Goal: Information Seeking & Learning: Learn about a topic

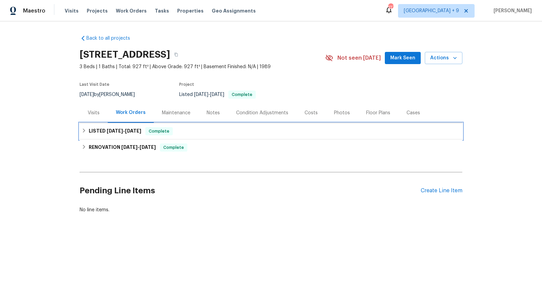
click at [204, 128] on div "LISTED [DATE] - [DATE] Complete" at bounding box center [271, 131] width 379 height 8
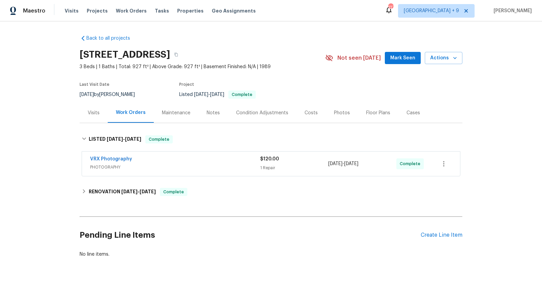
click at [220, 176] on div "VRX Photography PHOTOGRAPHY $120.00 1 Repair [DATE] - [DATE] Complete" at bounding box center [271, 164] width 383 height 28
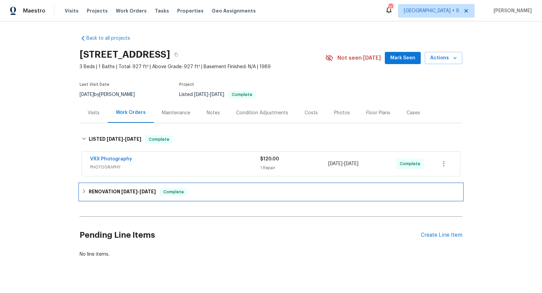
click at [222, 188] on div "RENOVATION [DATE] - [DATE] Complete" at bounding box center [271, 192] width 379 height 8
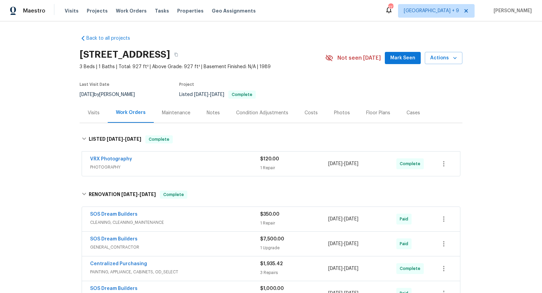
click at [100, 111] on div "Visits" at bounding box center [94, 113] width 28 height 20
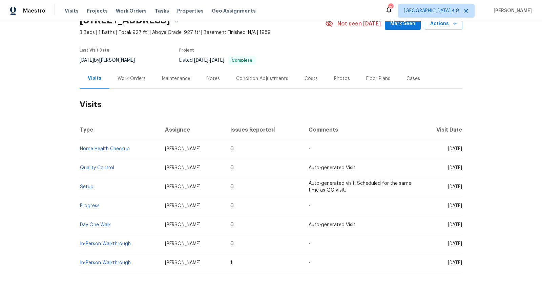
scroll to position [59, 0]
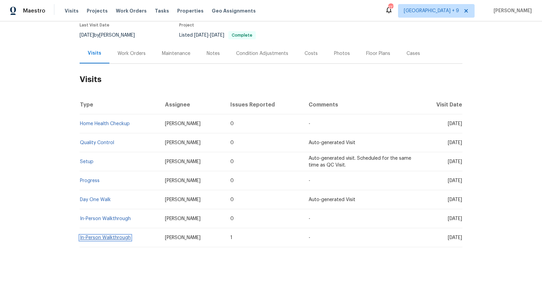
click at [120, 238] on link "In-Person Walkthrough" at bounding box center [105, 237] width 51 height 5
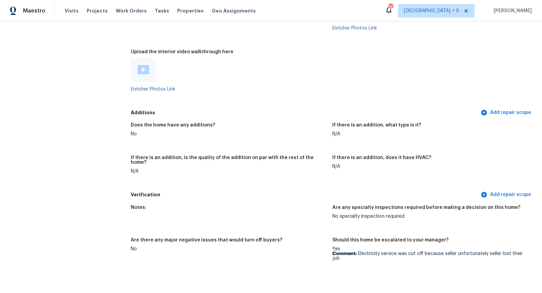
scroll to position [1448, 0]
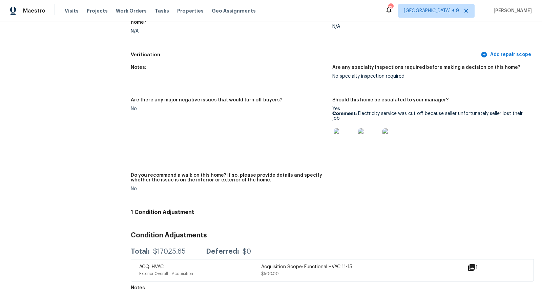
click at [471, 265] on icon at bounding box center [471, 267] width 7 height 7
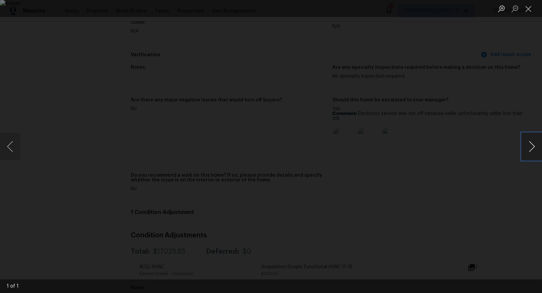
click at [535, 147] on button "Next image" at bounding box center [531, 146] width 20 height 27
click at [497, 180] on div "Lightbox" at bounding box center [271, 146] width 542 height 293
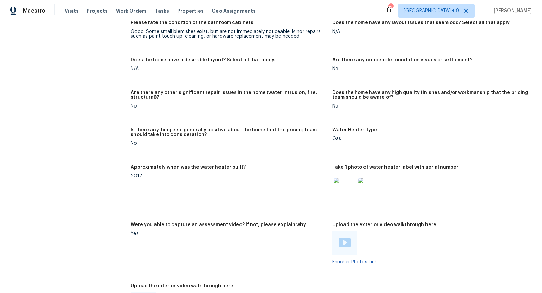
scroll to position [1077, 0]
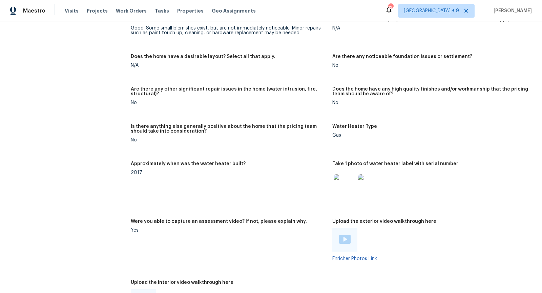
click at [352, 187] on img at bounding box center [345, 185] width 22 height 22
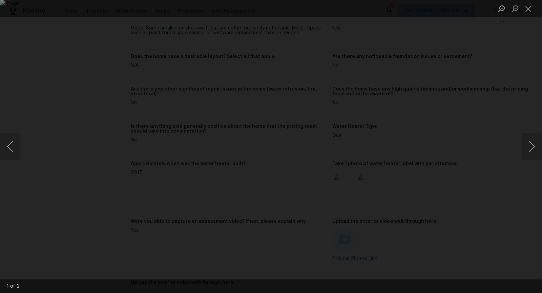
click at [487, 191] on div "Lightbox" at bounding box center [271, 146] width 542 height 293
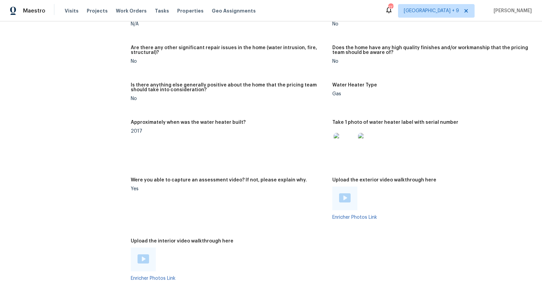
scroll to position [1119, 0]
click at [377, 145] on img at bounding box center [369, 143] width 22 height 22
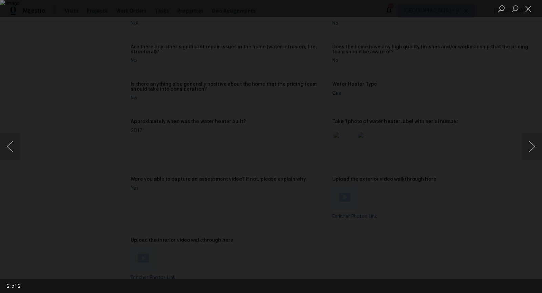
click at [517, 183] on div "Lightbox" at bounding box center [271, 146] width 542 height 293
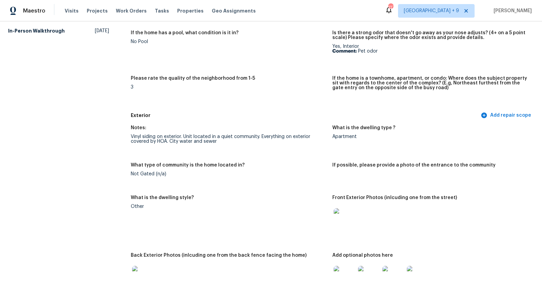
scroll to position [0, 0]
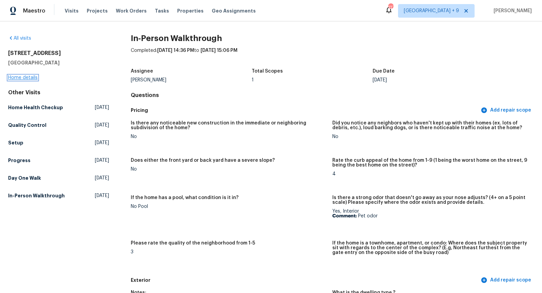
click at [21, 78] on link "Home details" at bounding box center [22, 77] width 29 height 5
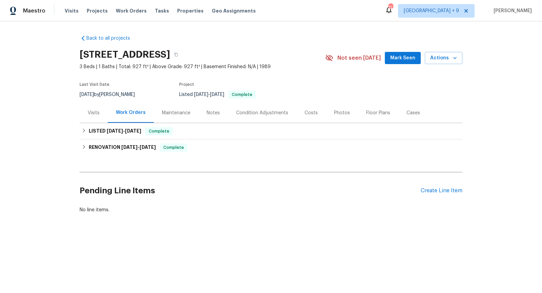
click at [94, 116] on div "Visits" at bounding box center [94, 113] width 28 height 20
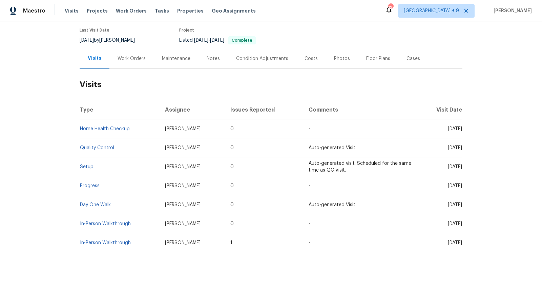
scroll to position [59, 0]
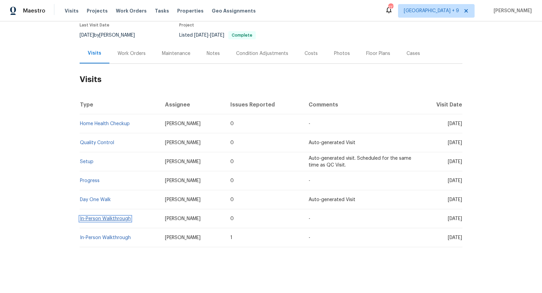
click at [110, 217] on link "In-Person Walkthrough" at bounding box center [105, 218] width 51 height 5
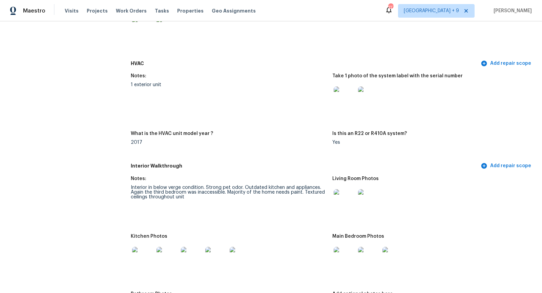
scroll to position [599, 0]
click at [349, 98] on img at bounding box center [345, 97] width 22 height 22
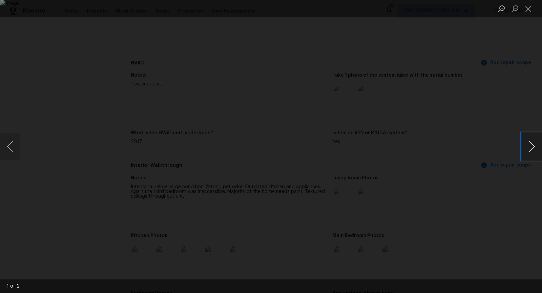
click at [530, 149] on button "Next image" at bounding box center [531, 146] width 20 height 27
click at [509, 109] on div "Lightbox" at bounding box center [271, 146] width 542 height 293
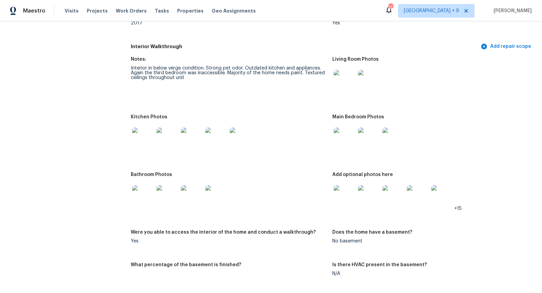
scroll to position [718, 0]
